Goal: Obtain resource: Download file/media

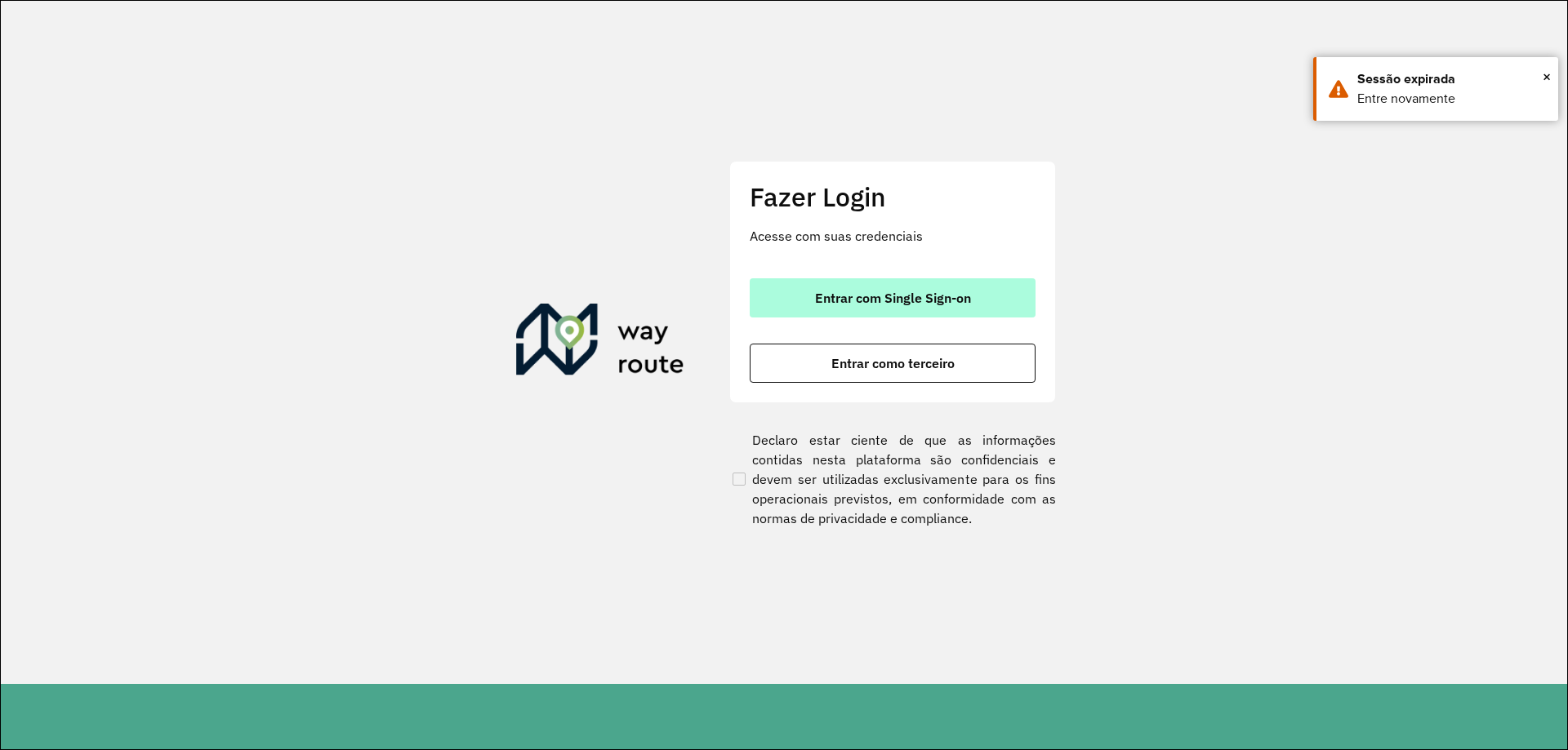
click at [866, 284] on button "Entrar com Single Sign-on" at bounding box center [892, 298] width 286 height 39
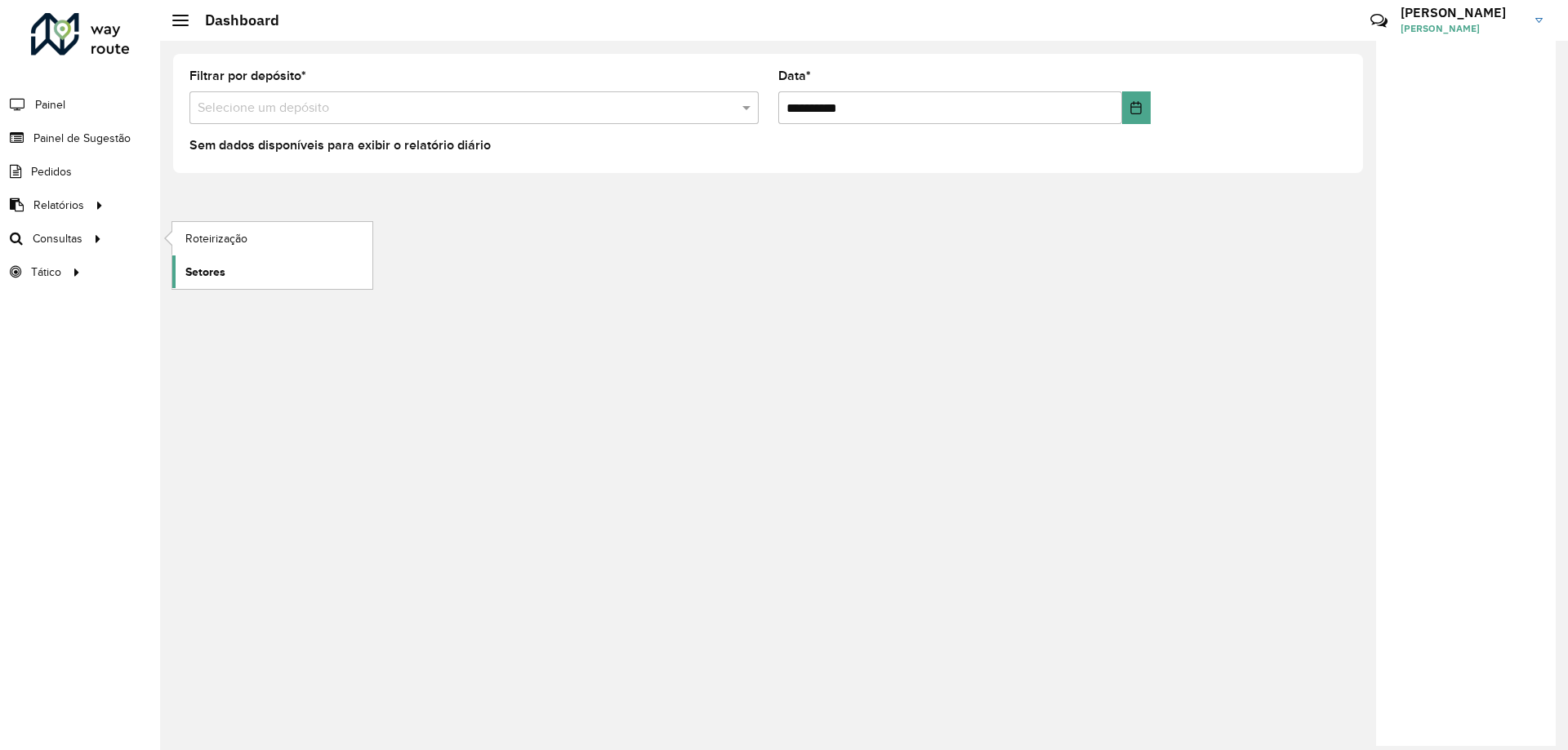
click at [221, 268] on span "Setores" at bounding box center [205, 271] width 40 height 17
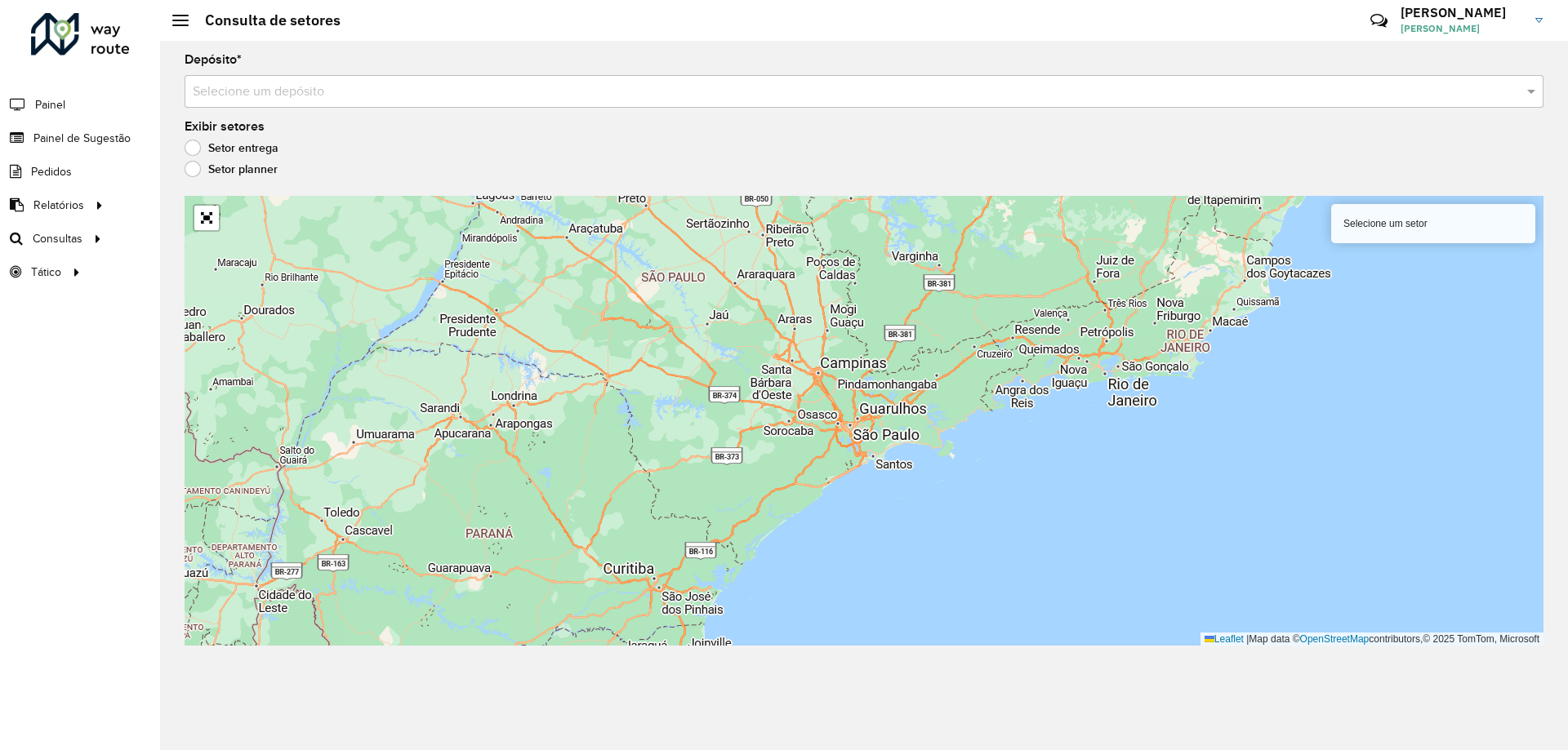
click at [273, 84] on input "text" at bounding box center [847, 93] width 1310 height 19
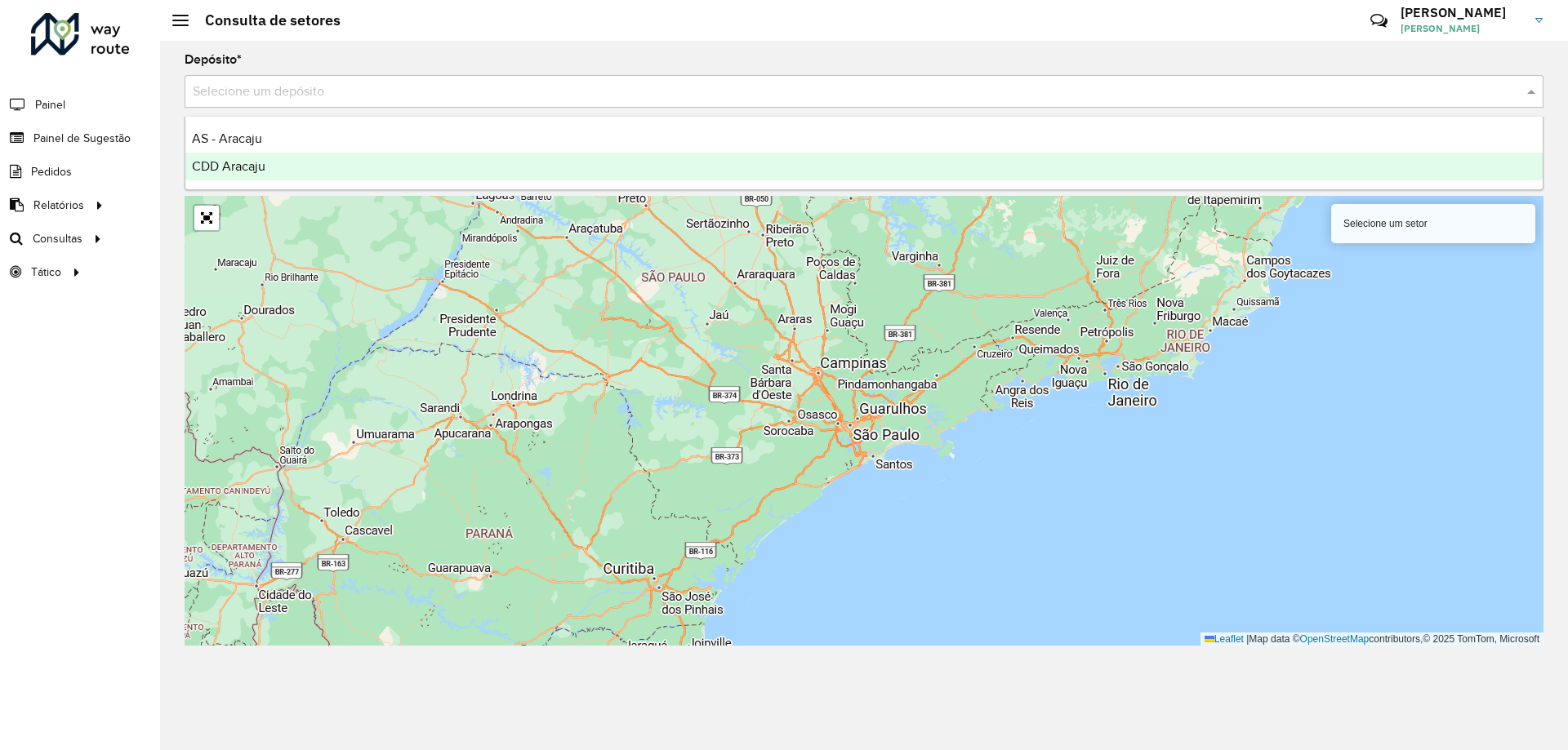
click at [247, 156] on div "CDD Aracaju" at bounding box center [863, 166] width 1357 height 27
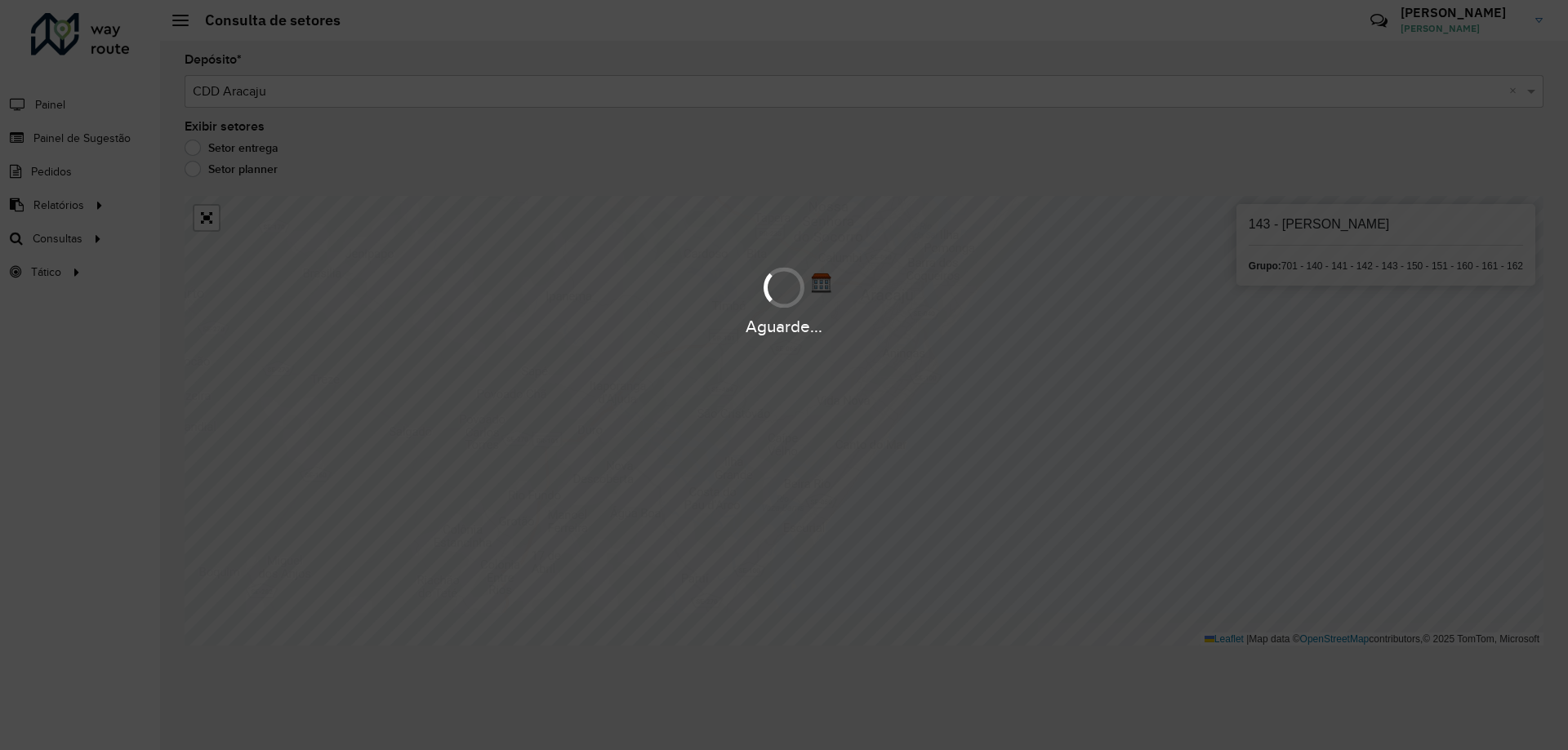
click at [898, 604] on div "Aguarde..." at bounding box center [784, 375] width 1568 height 750
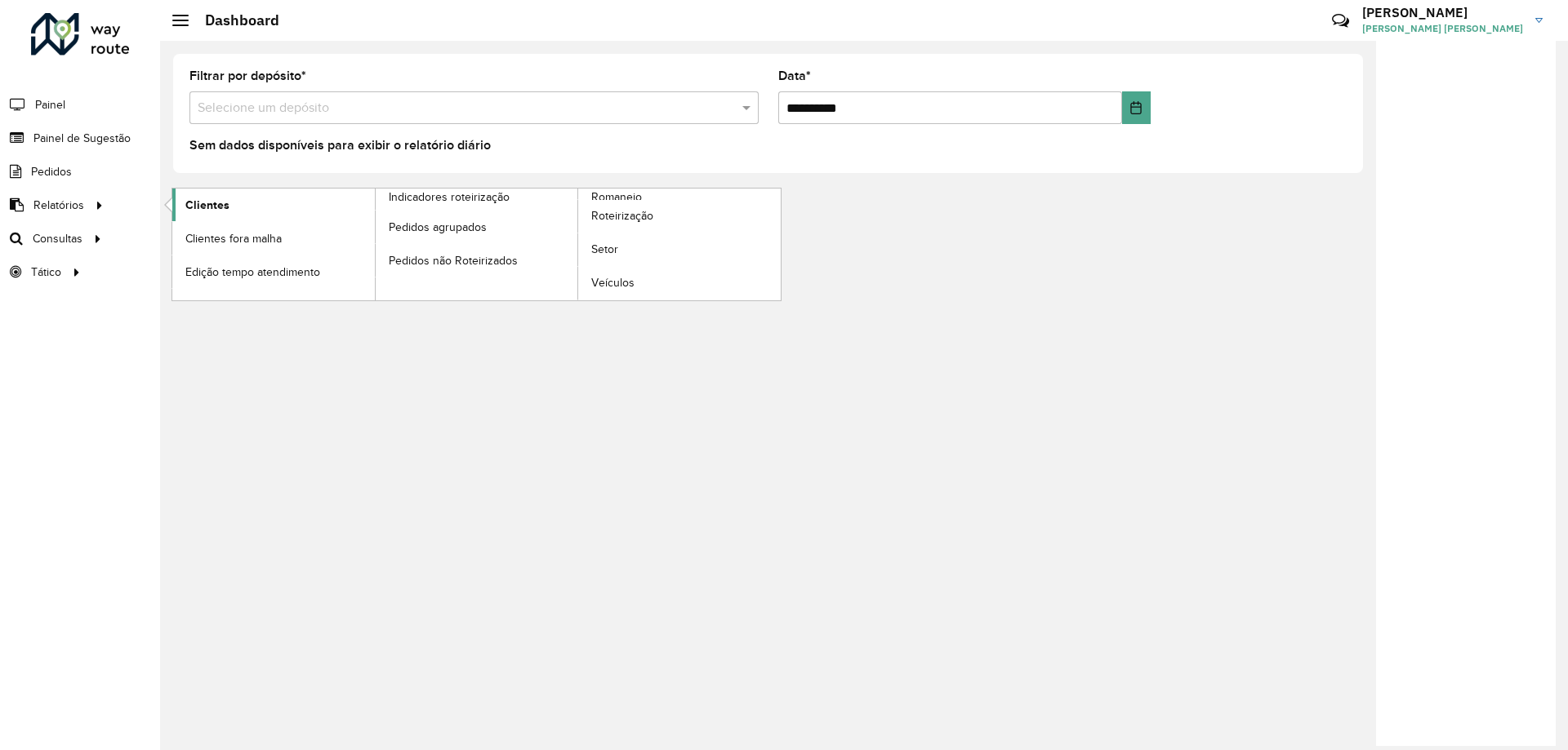
click at [188, 199] on span "Clientes" at bounding box center [207, 204] width 44 height 17
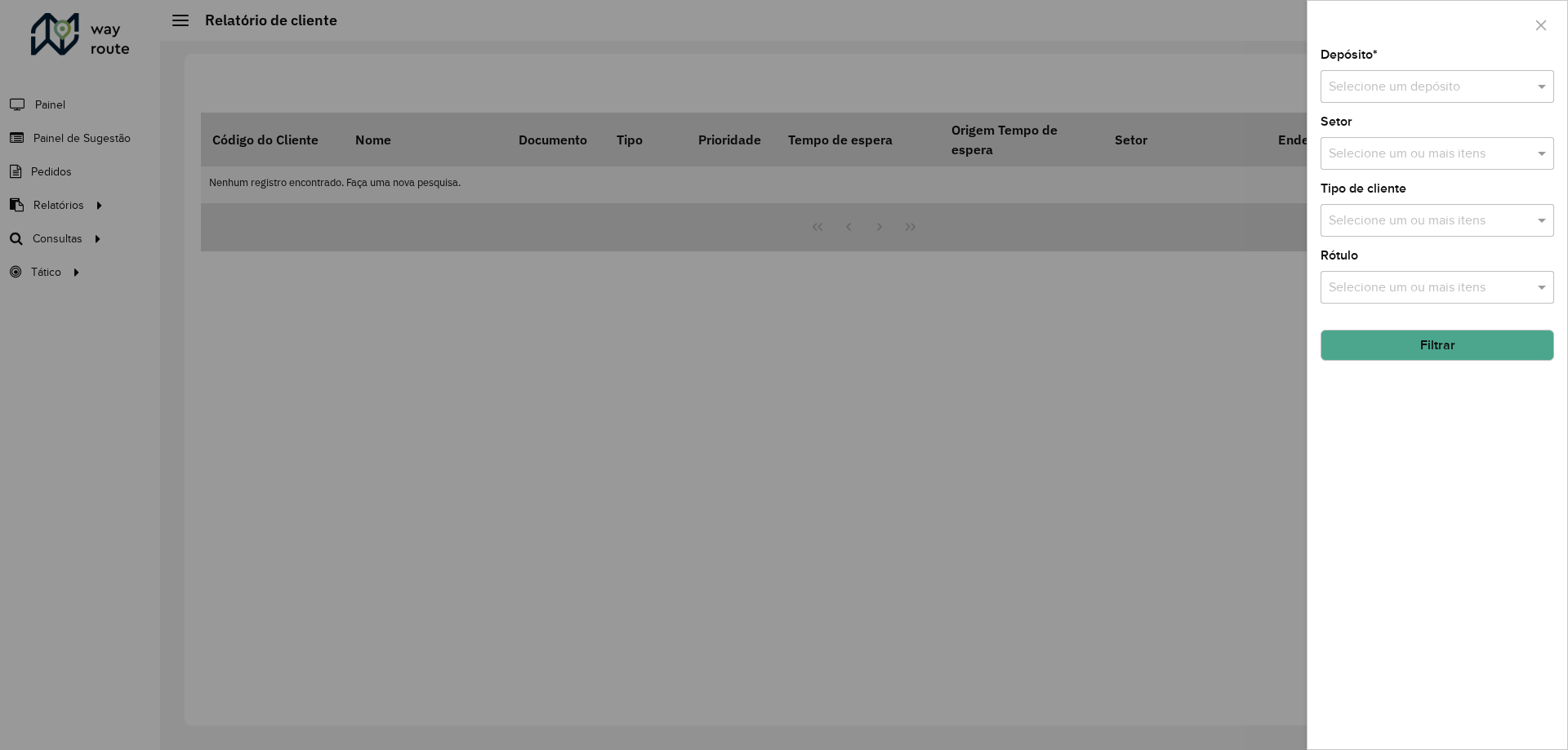
click at [1376, 95] on input "text" at bounding box center [1421, 87] width 184 height 19
click at [1366, 166] on span "CDD Aracaju" at bounding box center [1364, 161] width 73 height 14
click at [1454, 352] on button "Filtrar" at bounding box center [1437, 345] width 234 height 31
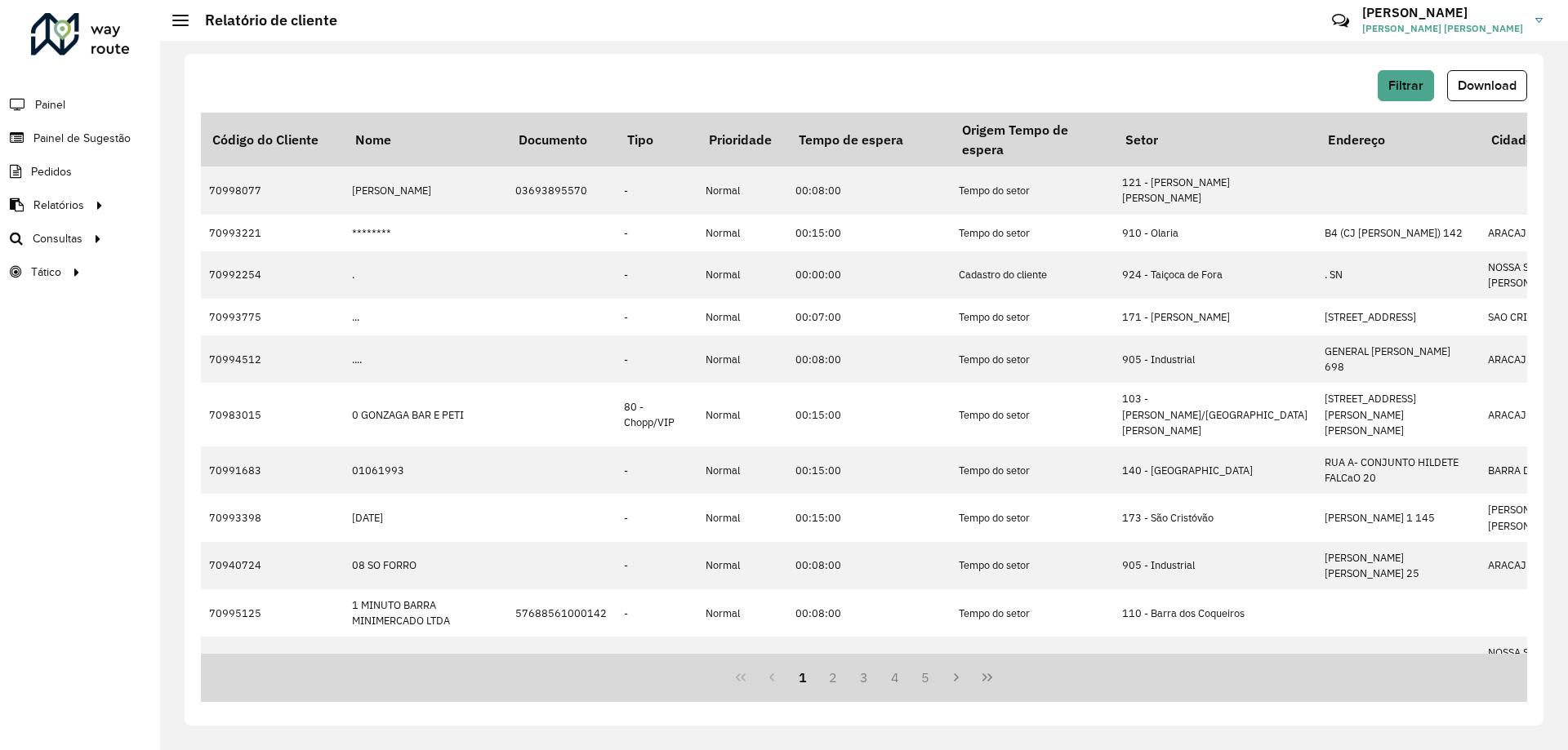
click at [1478, 80] on span "Download" at bounding box center [1487, 85] width 59 height 14
